Goal: Task Accomplishment & Management: Manage account settings

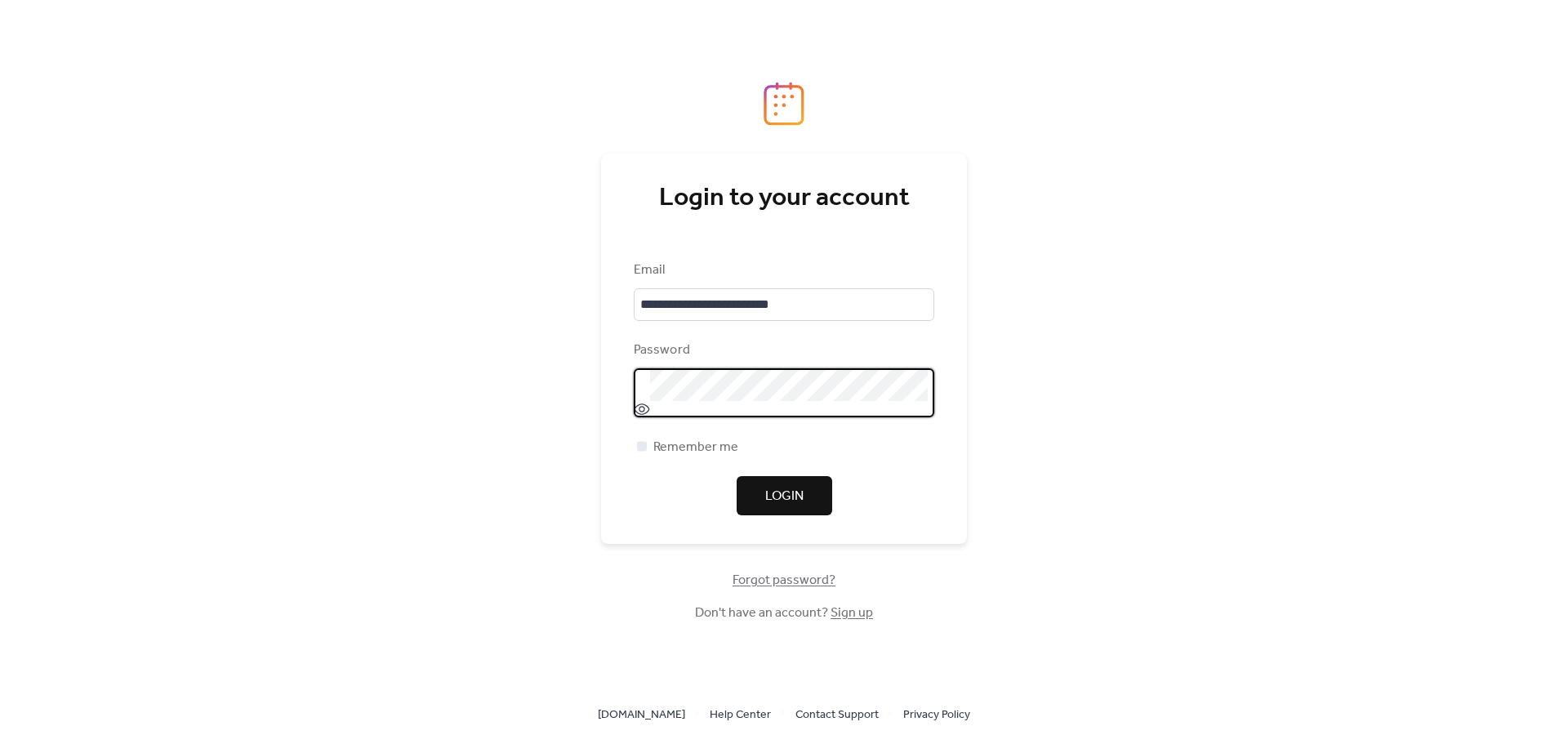
click at [791, 493] on span "Login" at bounding box center [784, 497] width 39 height 19
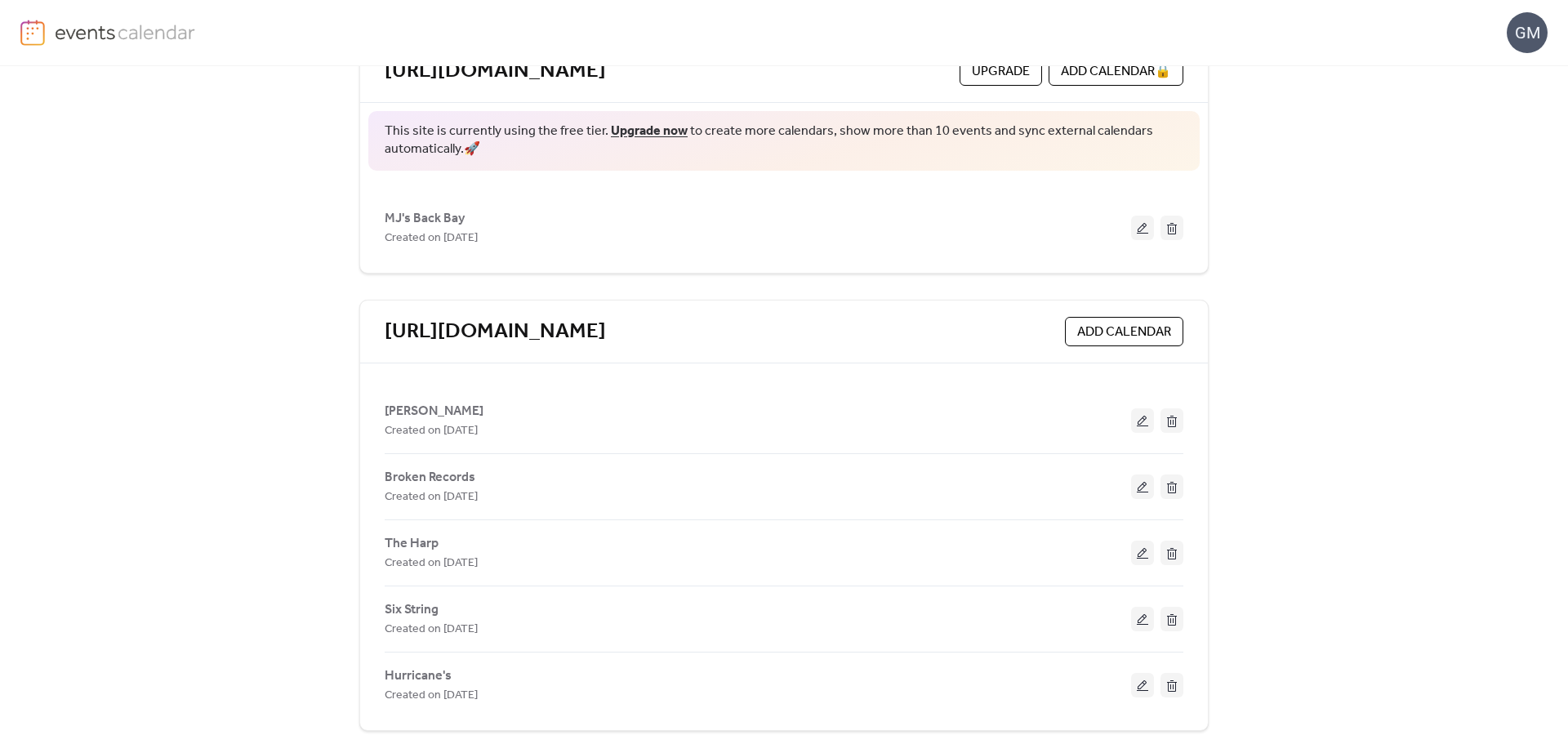
scroll to position [132, 0]
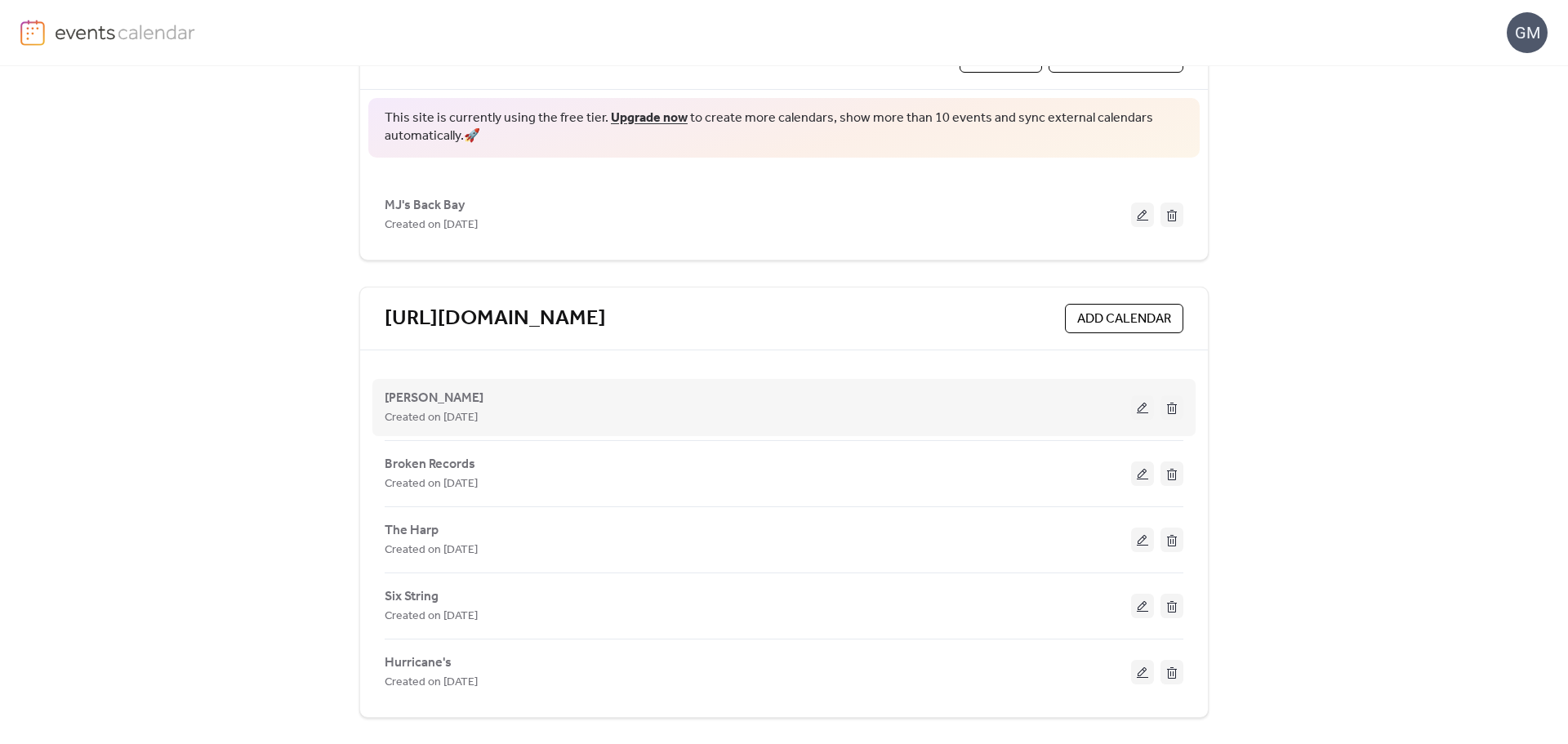
click at [1144, 397] on button at bounding box center [1142, 408] width 23 height 25
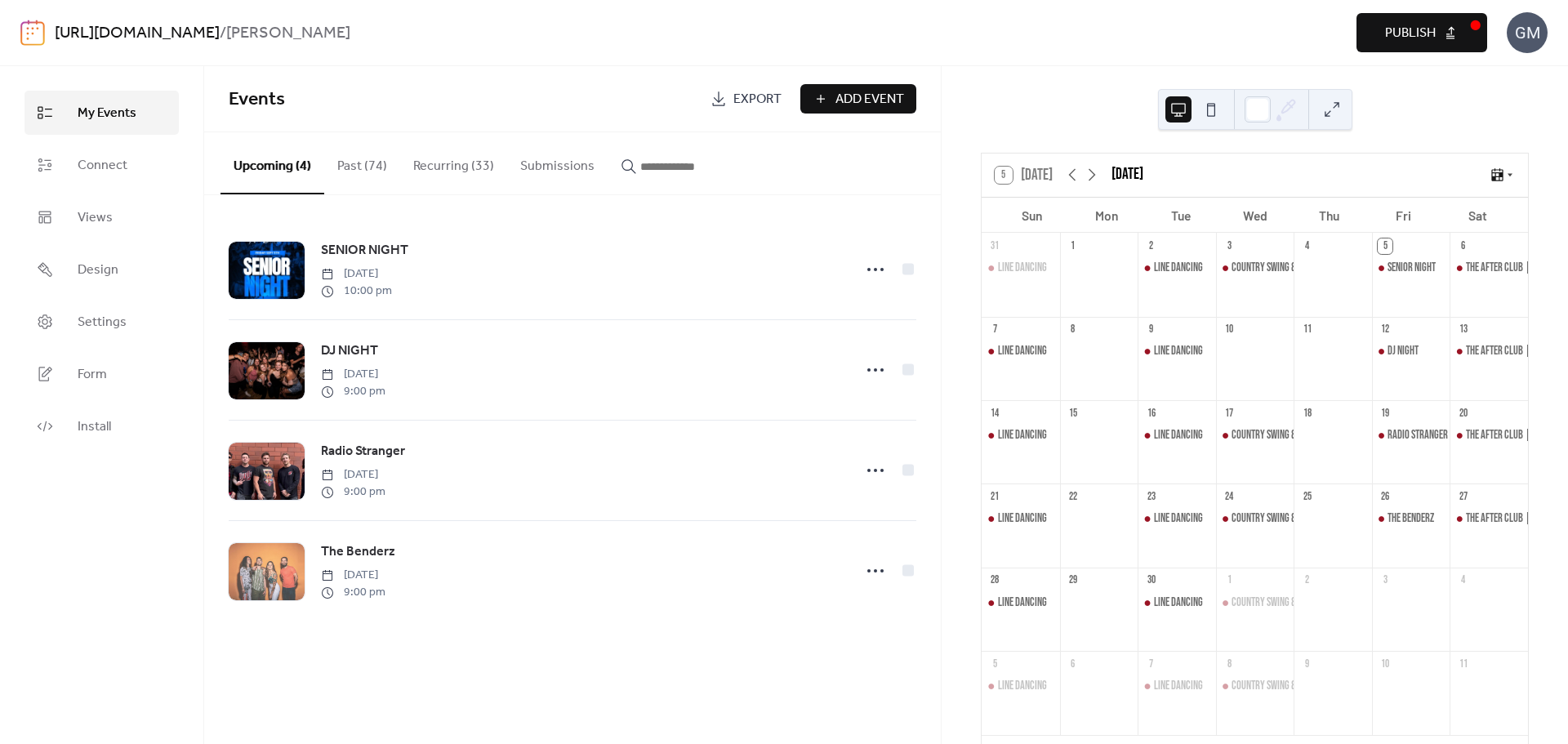
click at [453, 170] on button "Recurring (33)" at bounding box center [454, 162] width 107 height 61
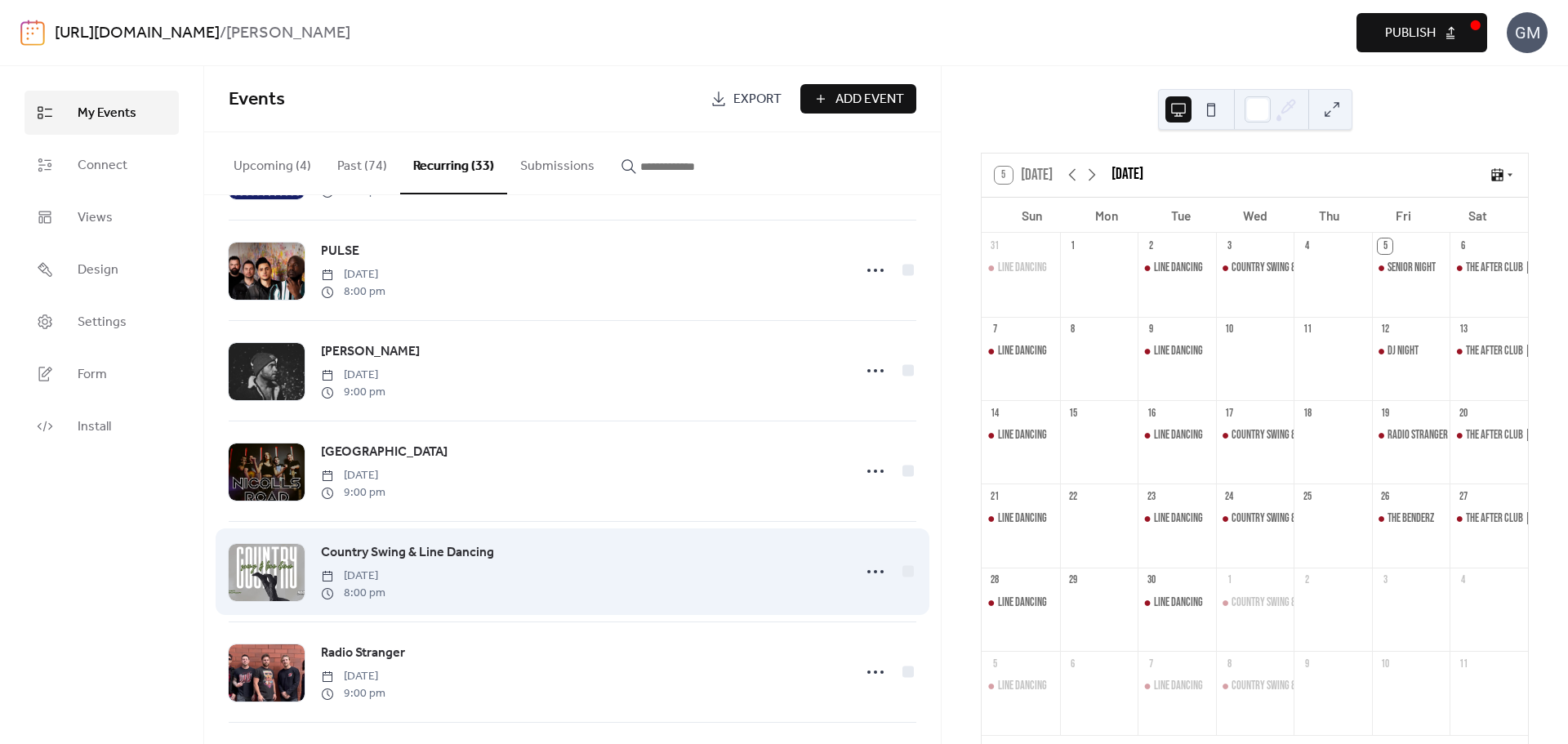
scroll to position [2620, 0]
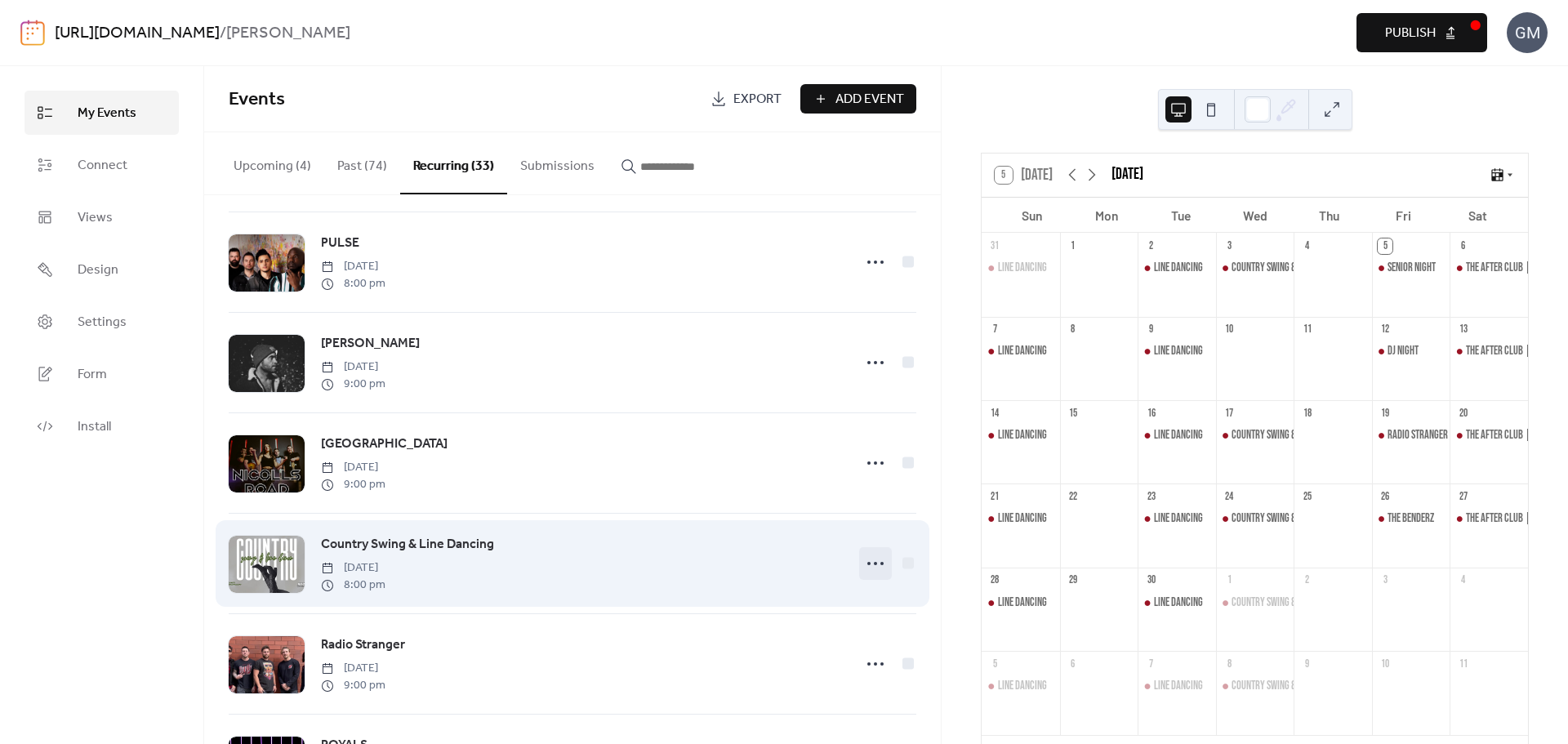
click at [868, 577] on icon at bounding box center [876, 564] width 26 height 26
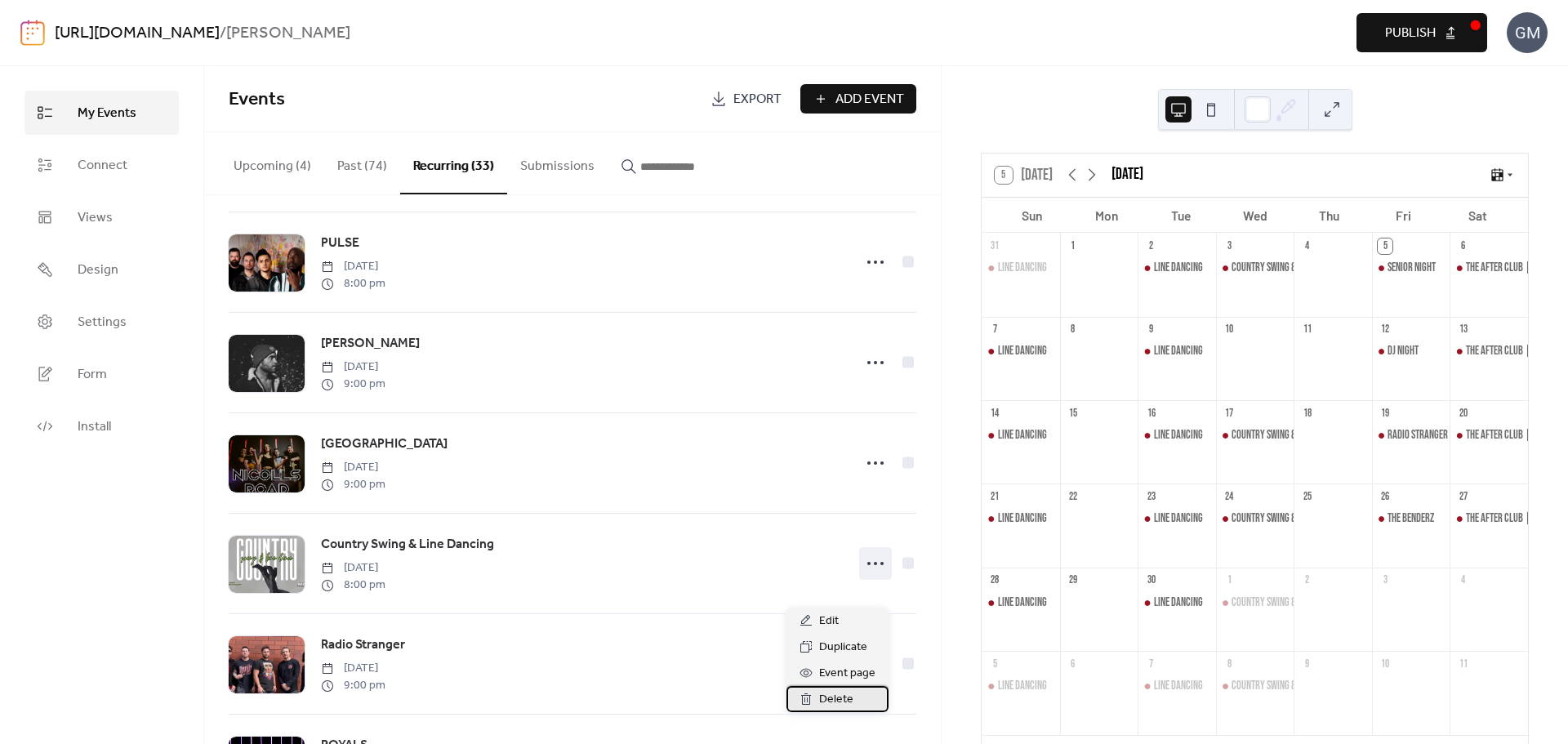
click at [845, 696] on span "Delete" at bounding box center [836, 700] width 34 height 19
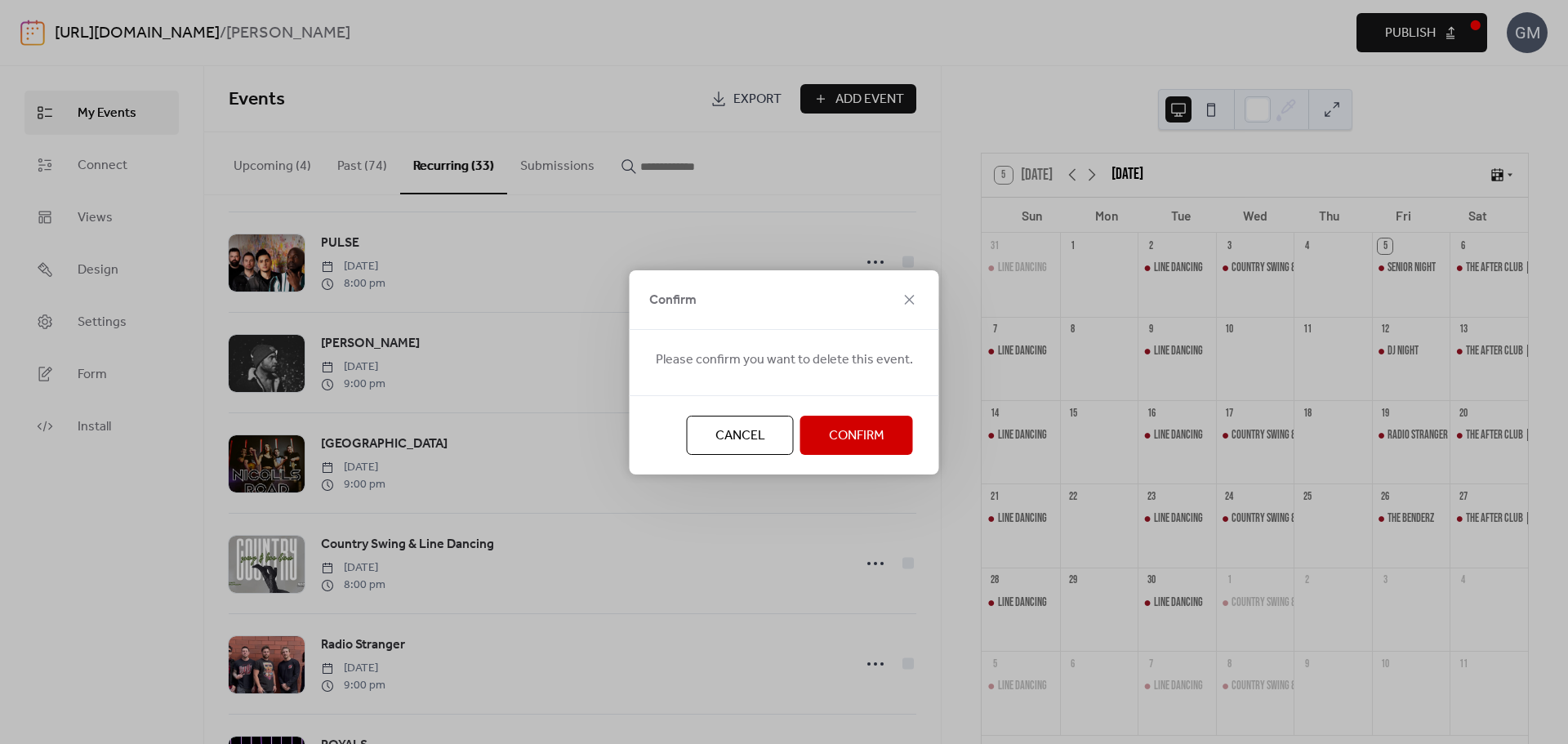
click at [849, 430] on span "Confirm" at bounding box center [857, 436] width 55 height 19
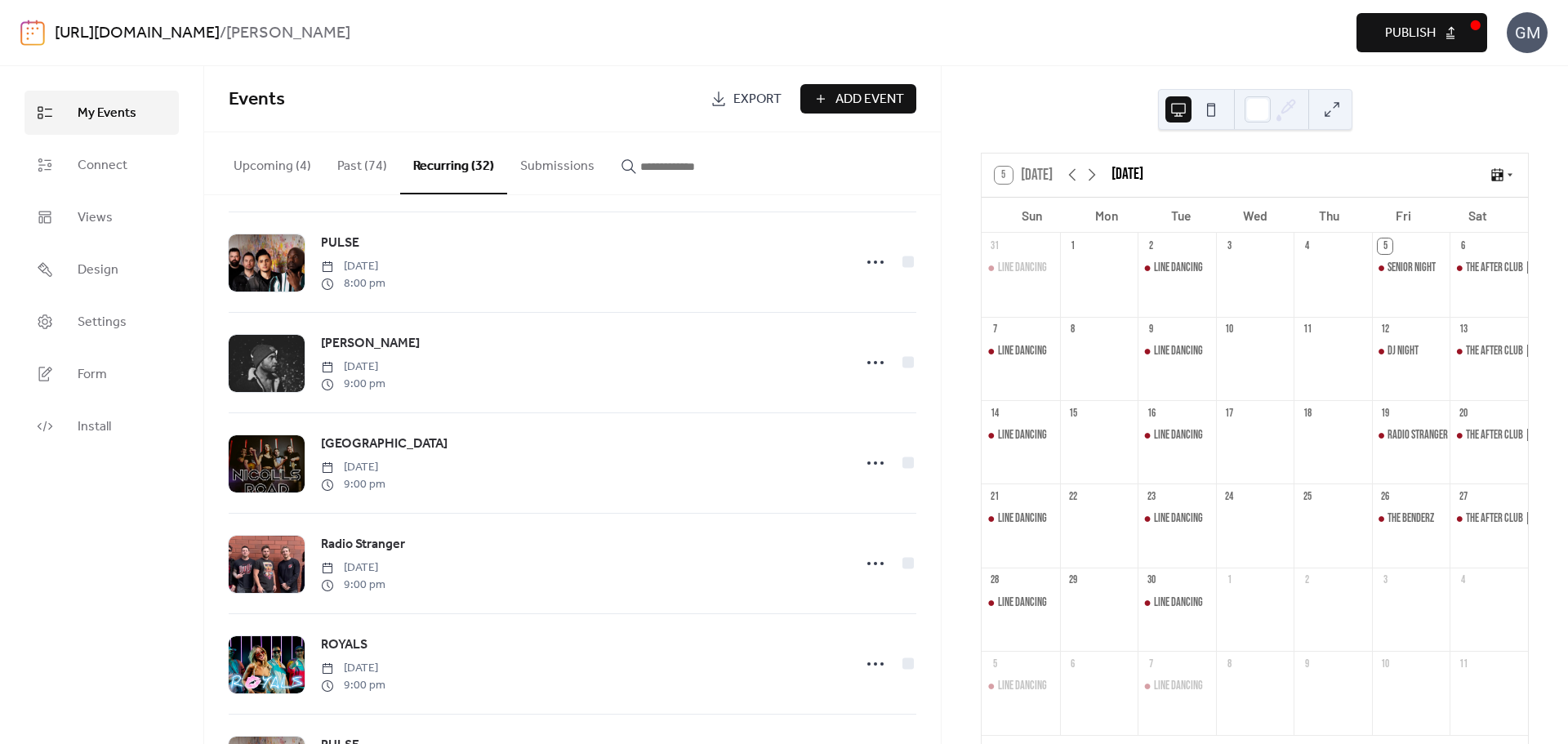
click at [1453, 29] on button "Publish" at bounding box center [1422, 33] width 131 height 40
